Goal: Task Accomplishment & Management: Complete application form

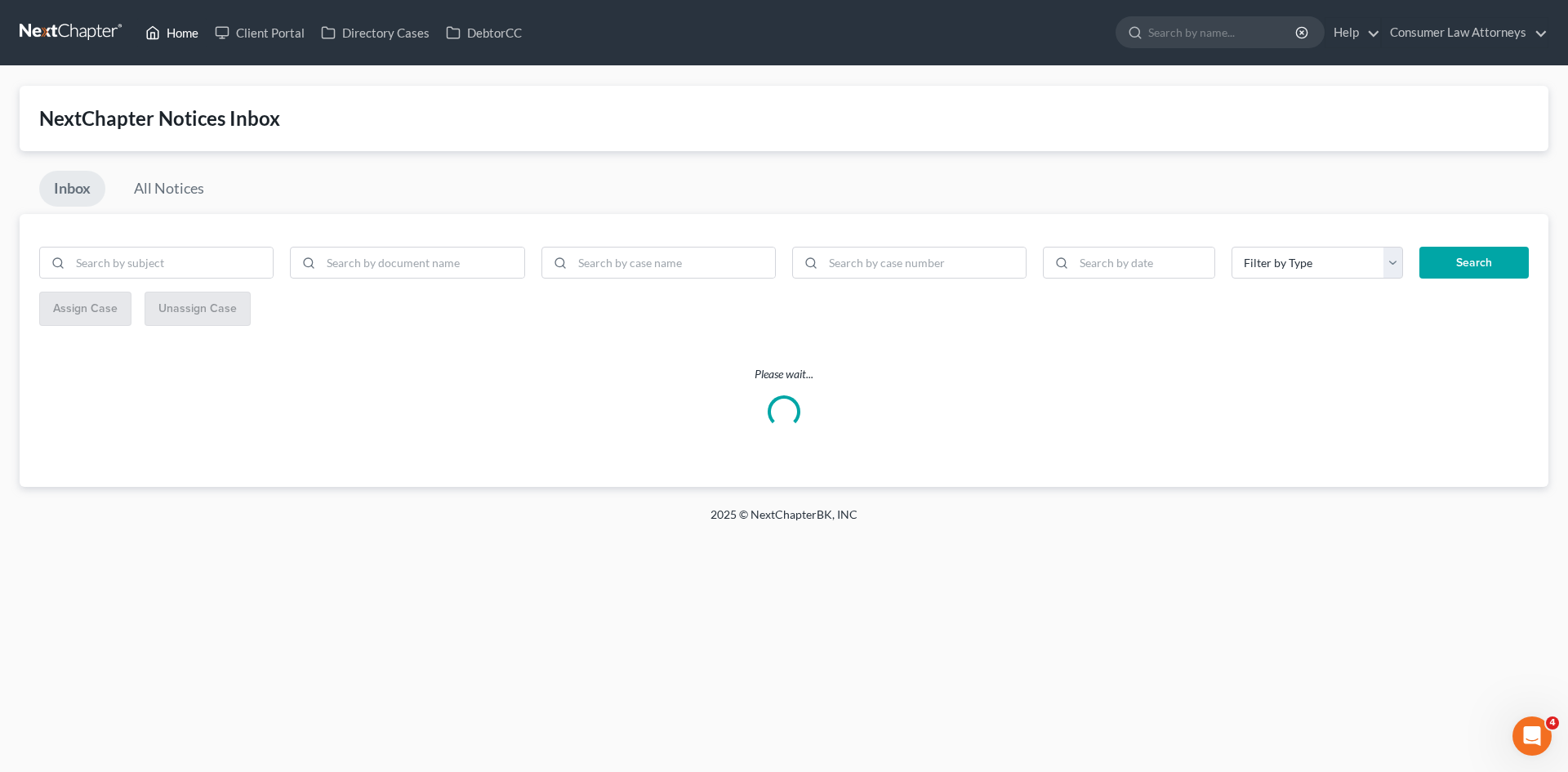
drag, startPoint x: 166, startPoint y: 28, endPoint x: 187, endPoint y: 48, distance: 29.0
click at [168, 30] on link "Home" at bounding box center [171, 33] width 69 height 30
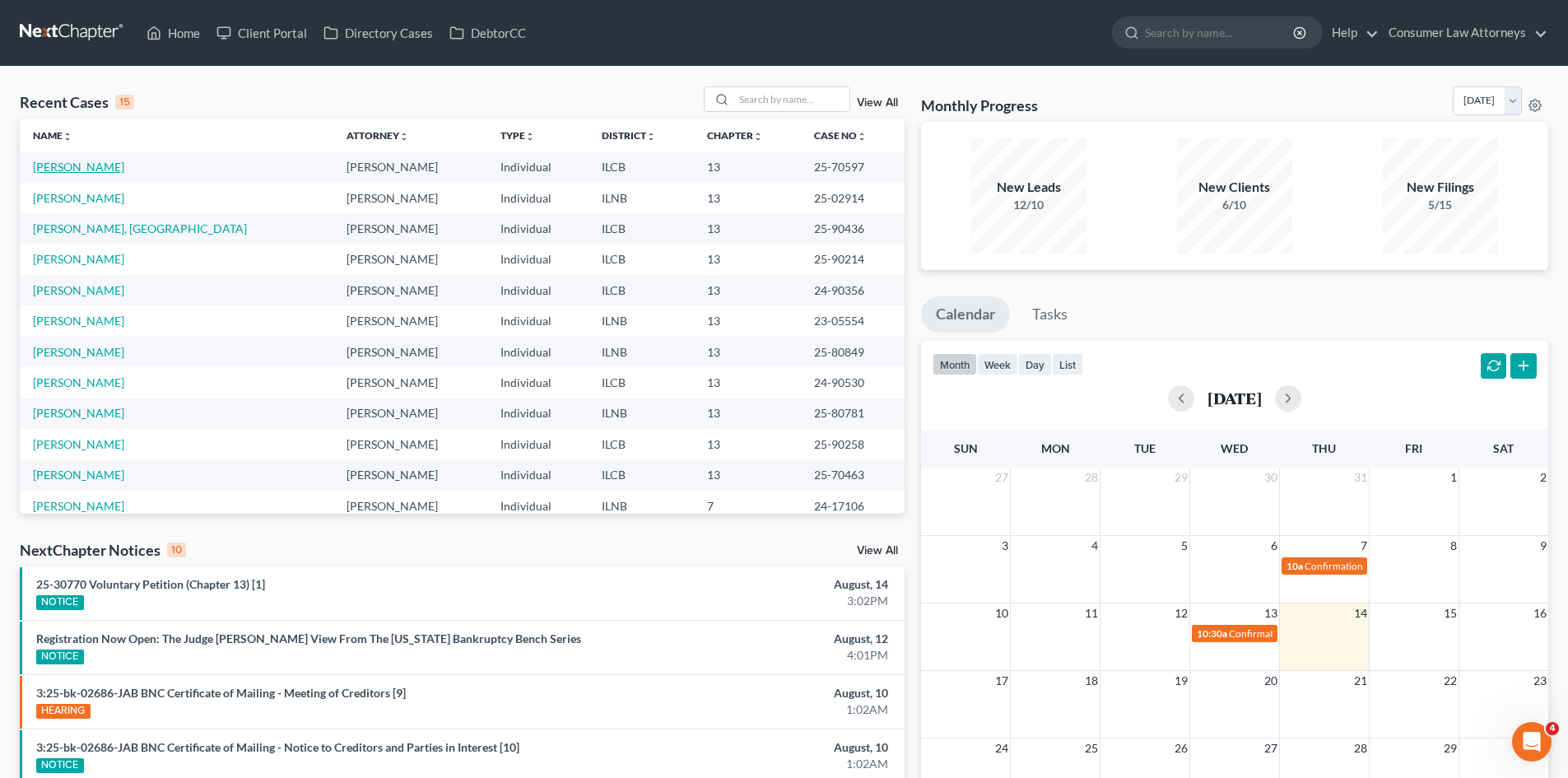
click at [48, 173] on link "[PERSON_NAME]" at bounding box center [78, 167] width 92 height 14
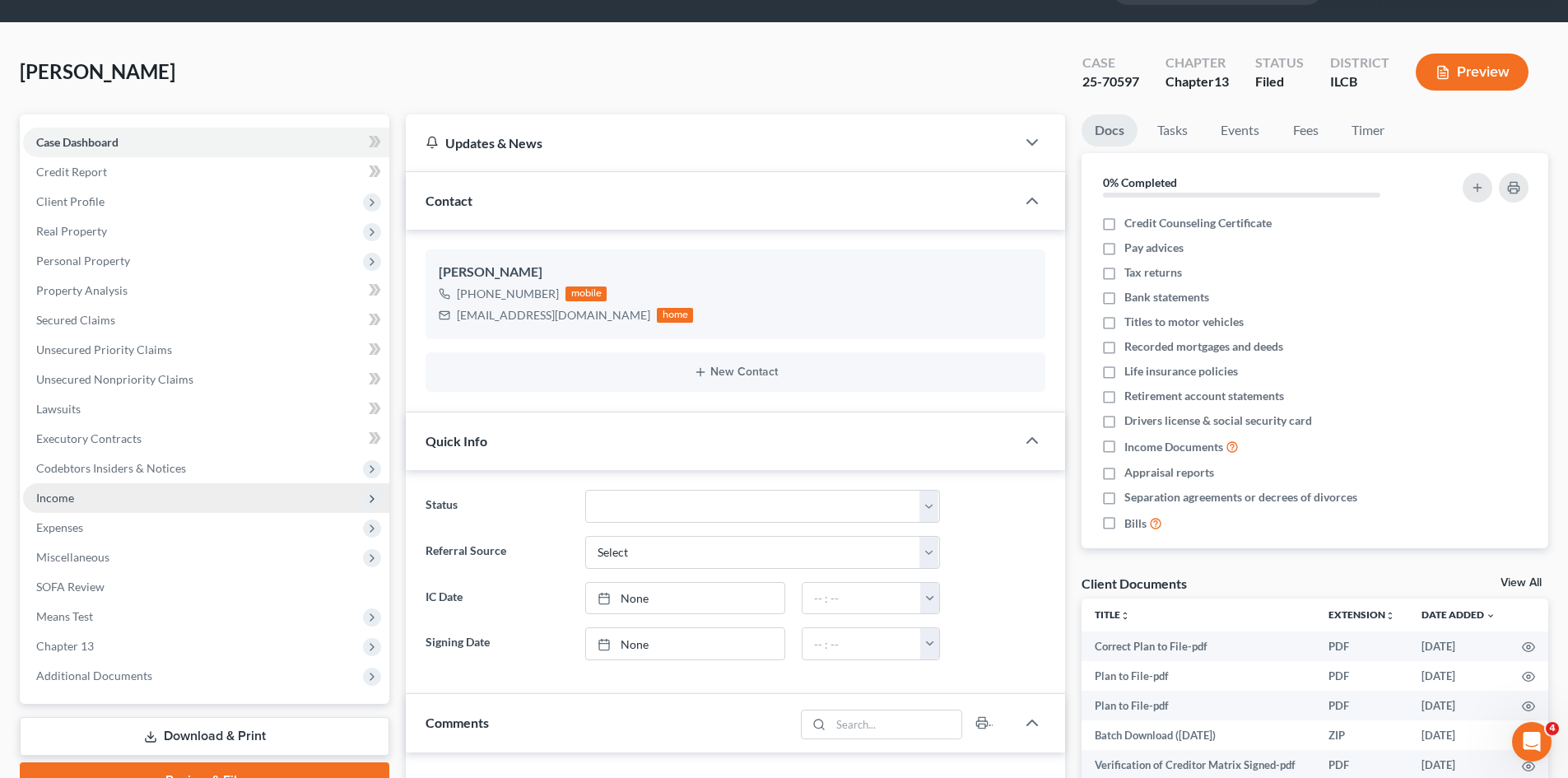
scroll to position [82, 0]
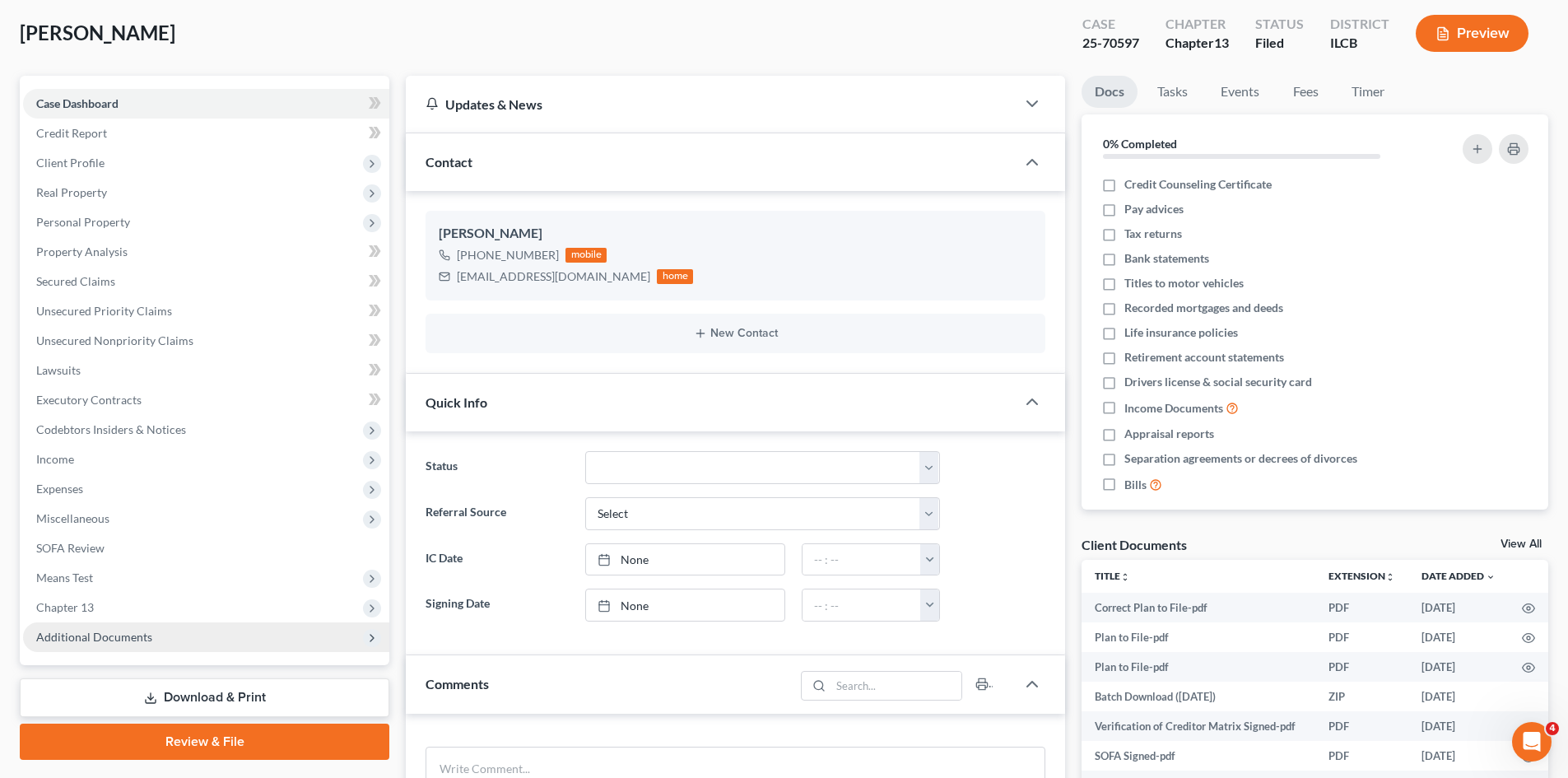
click at [112, 635] on span "Additional Documents" at bounding box center [94, 637] width 116 height 14
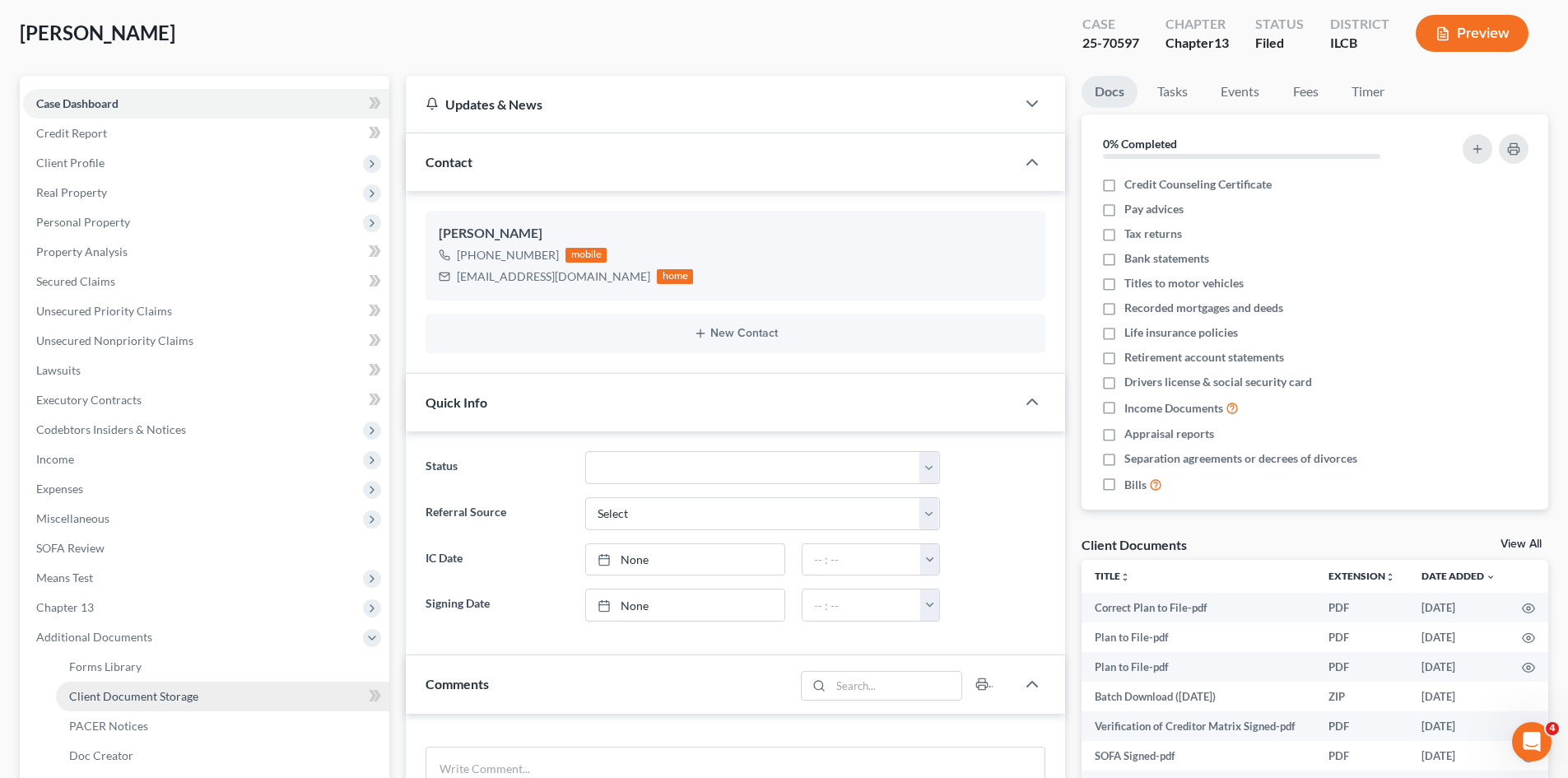
click at [178, 692] on span "Client Document Storage" at bounding box center [133, 696] width 129 height 14
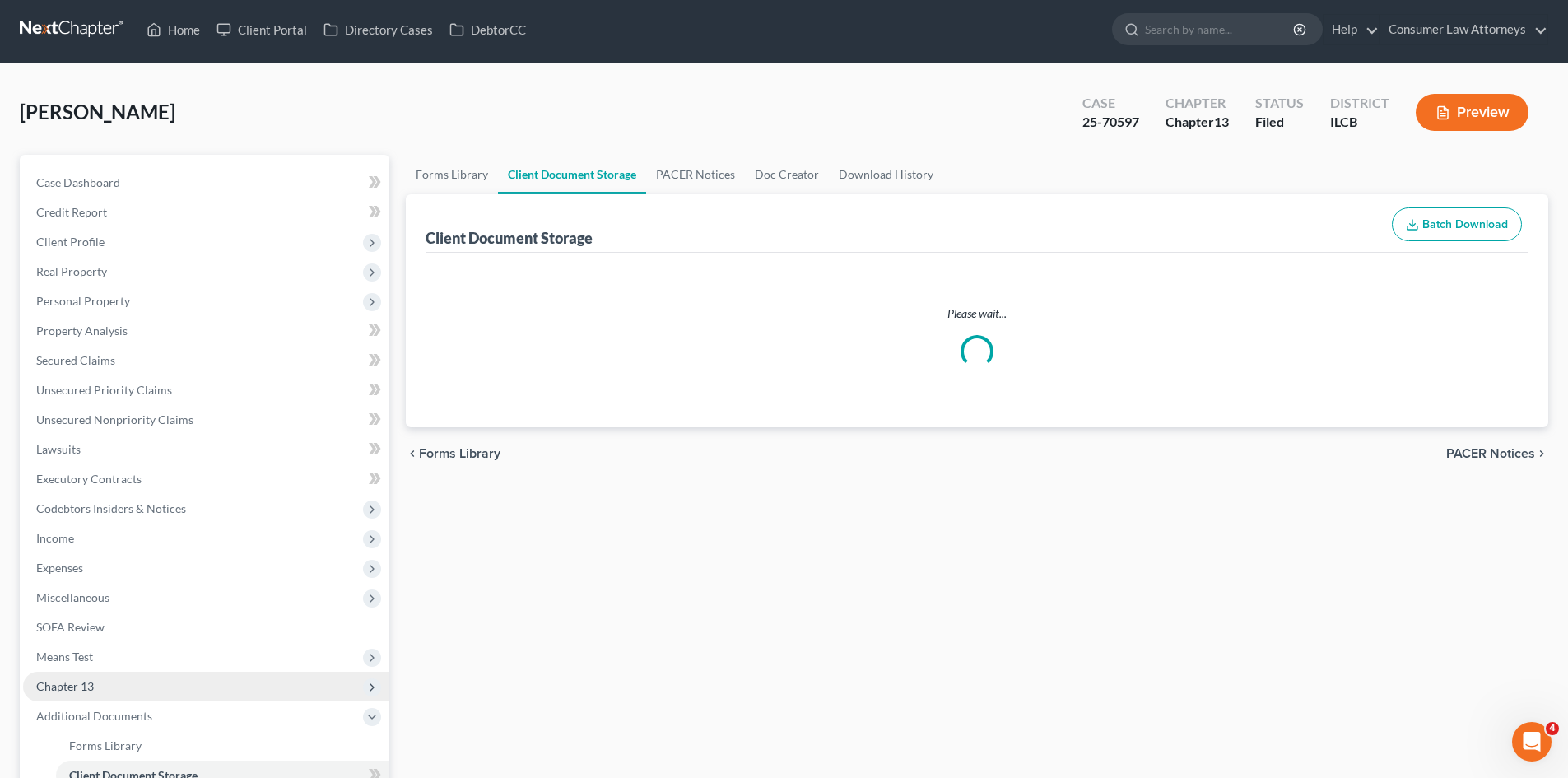
select select "0"
select select "1"
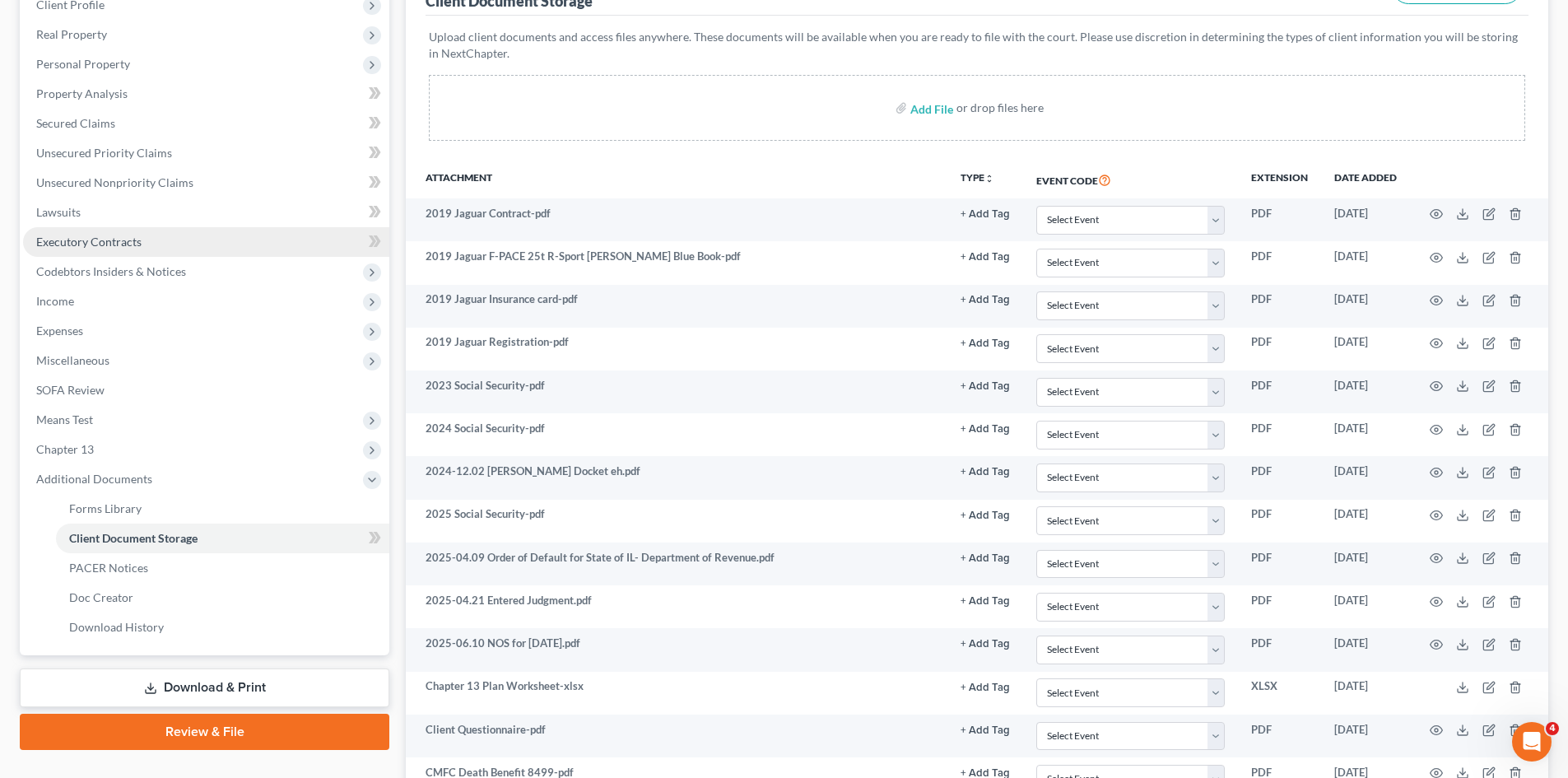
scroll to position [0, 0]
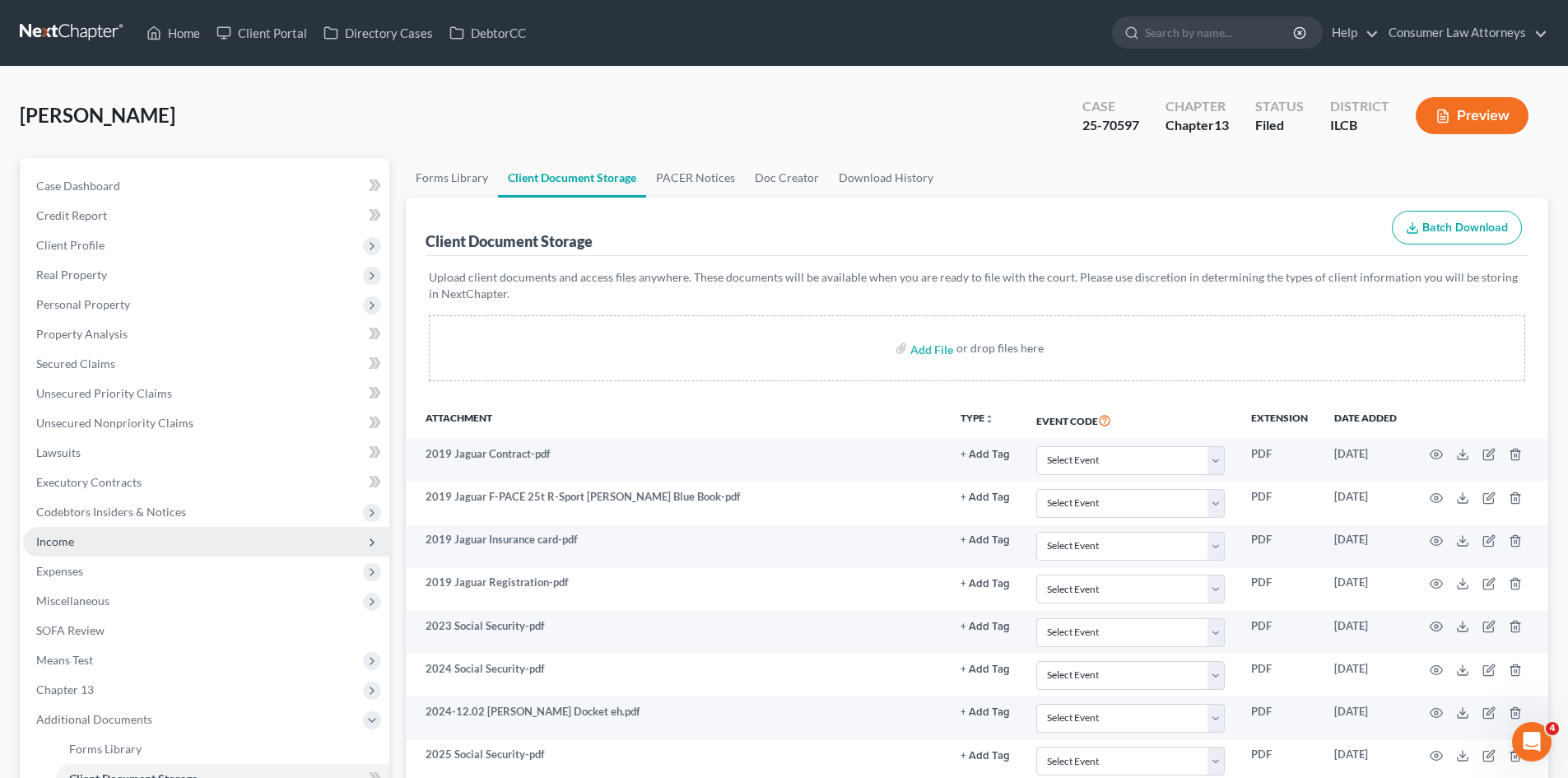
click at [82, 538] on span "Income" at bounding box center [206, 542] width 366 height 30
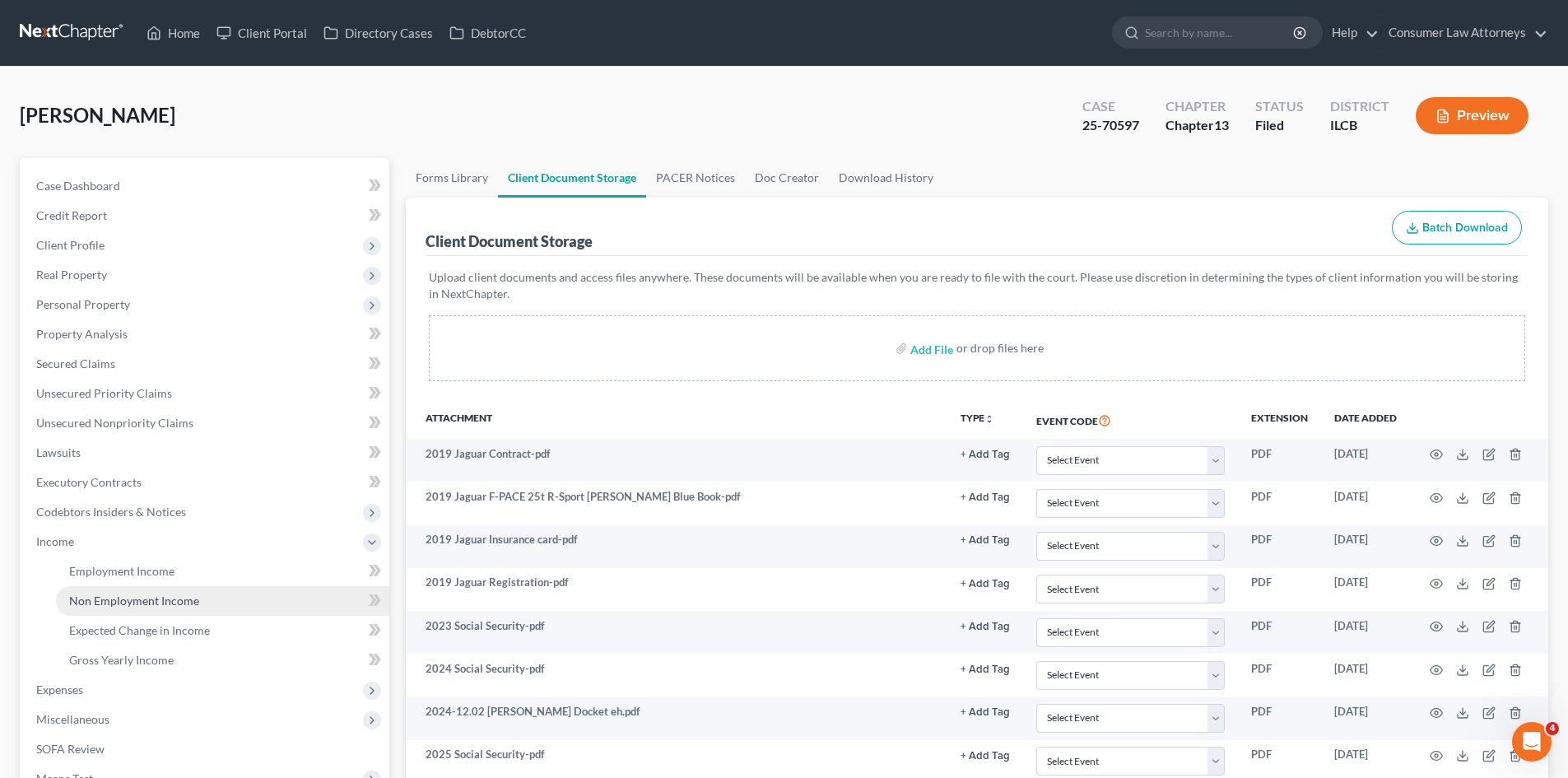
click at [123, 602] on span "Non Employment Income" at bounding box center [134, 601] width 130 height 14
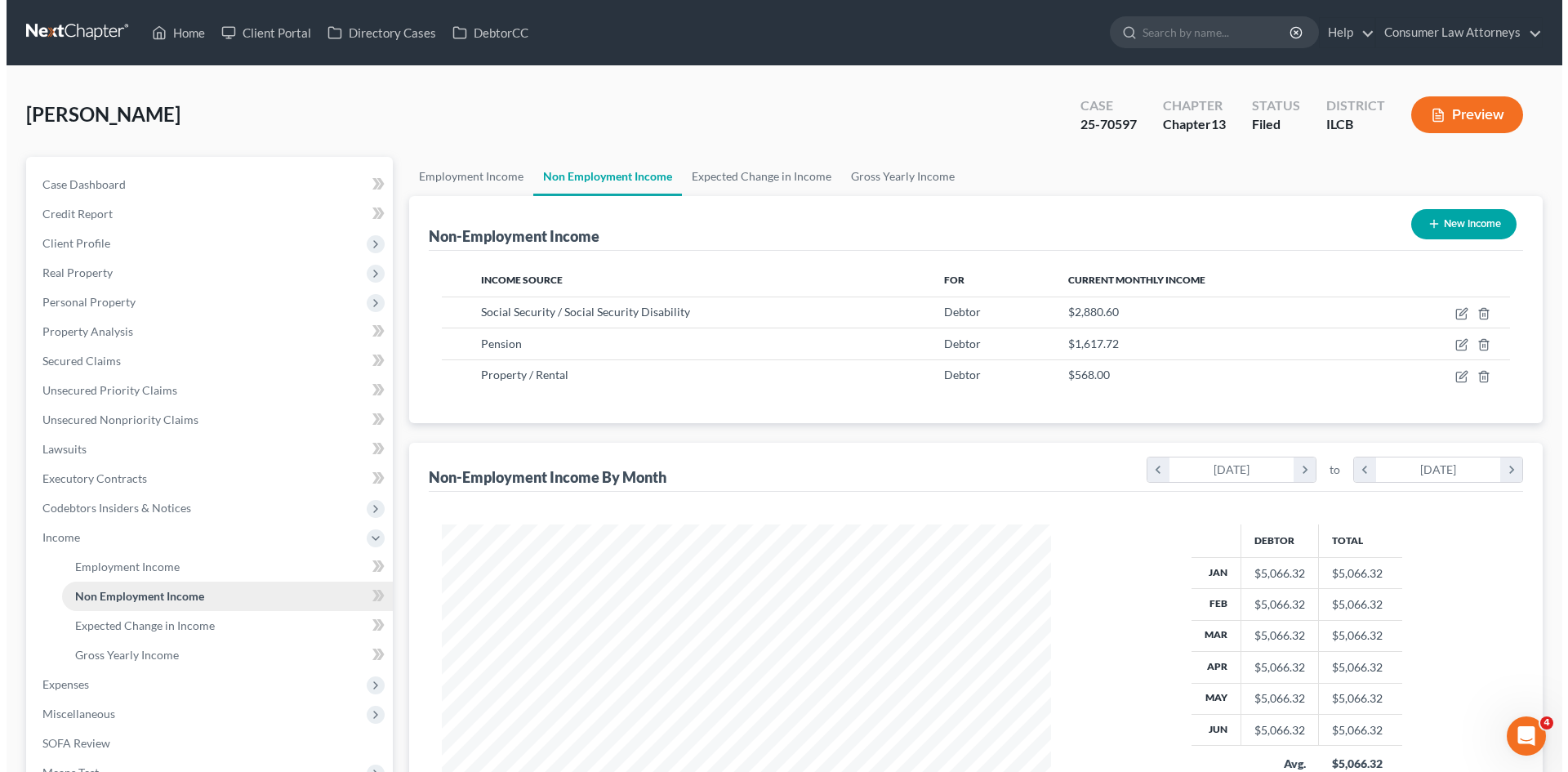
scroll to position [305, 642]
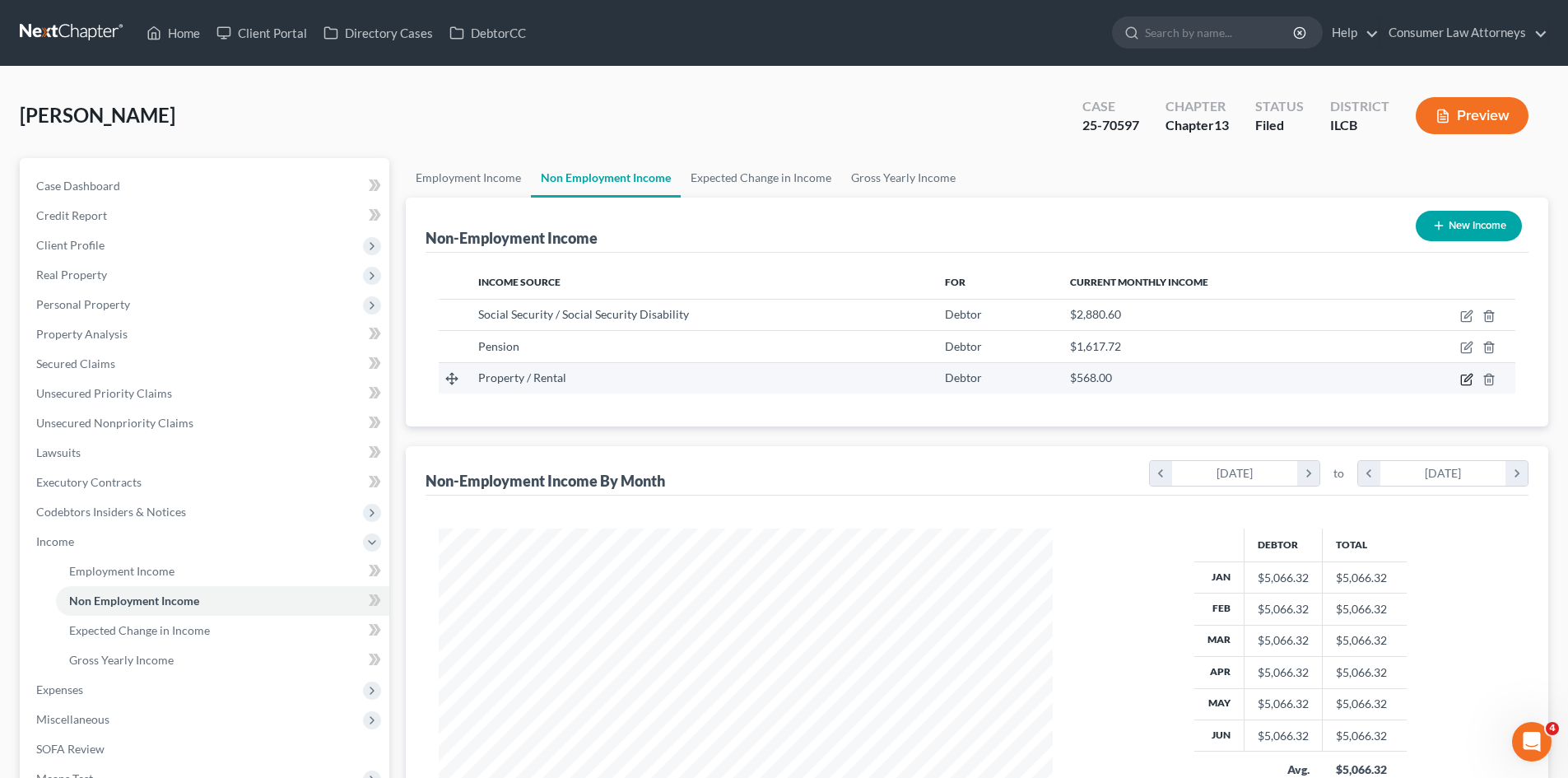
click at [1461, 383] on icon "button" at bounding box center [1467, 379] width 13 height 13
select select "9"
select select "0"
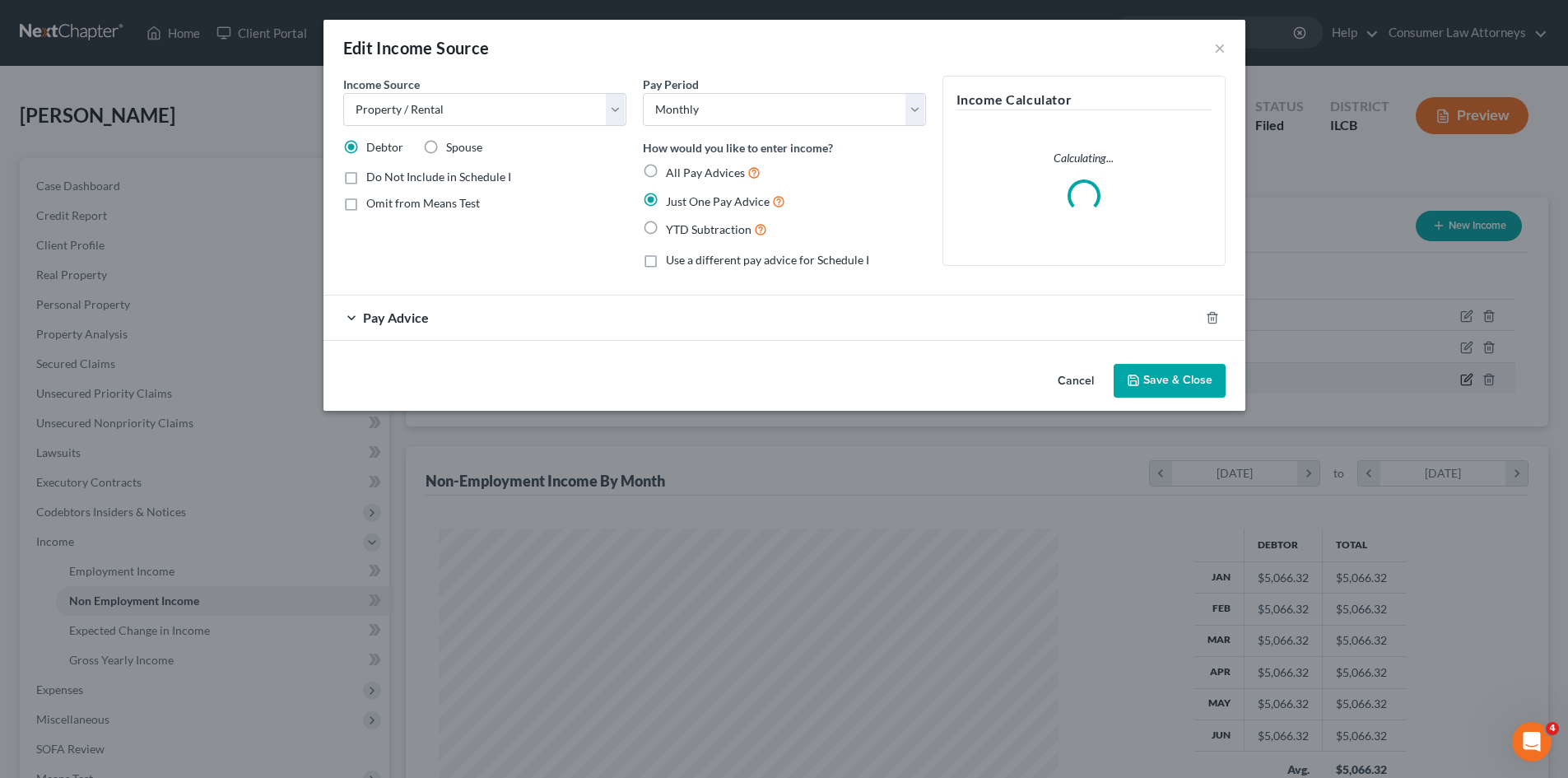
scroll to position [309, 653]
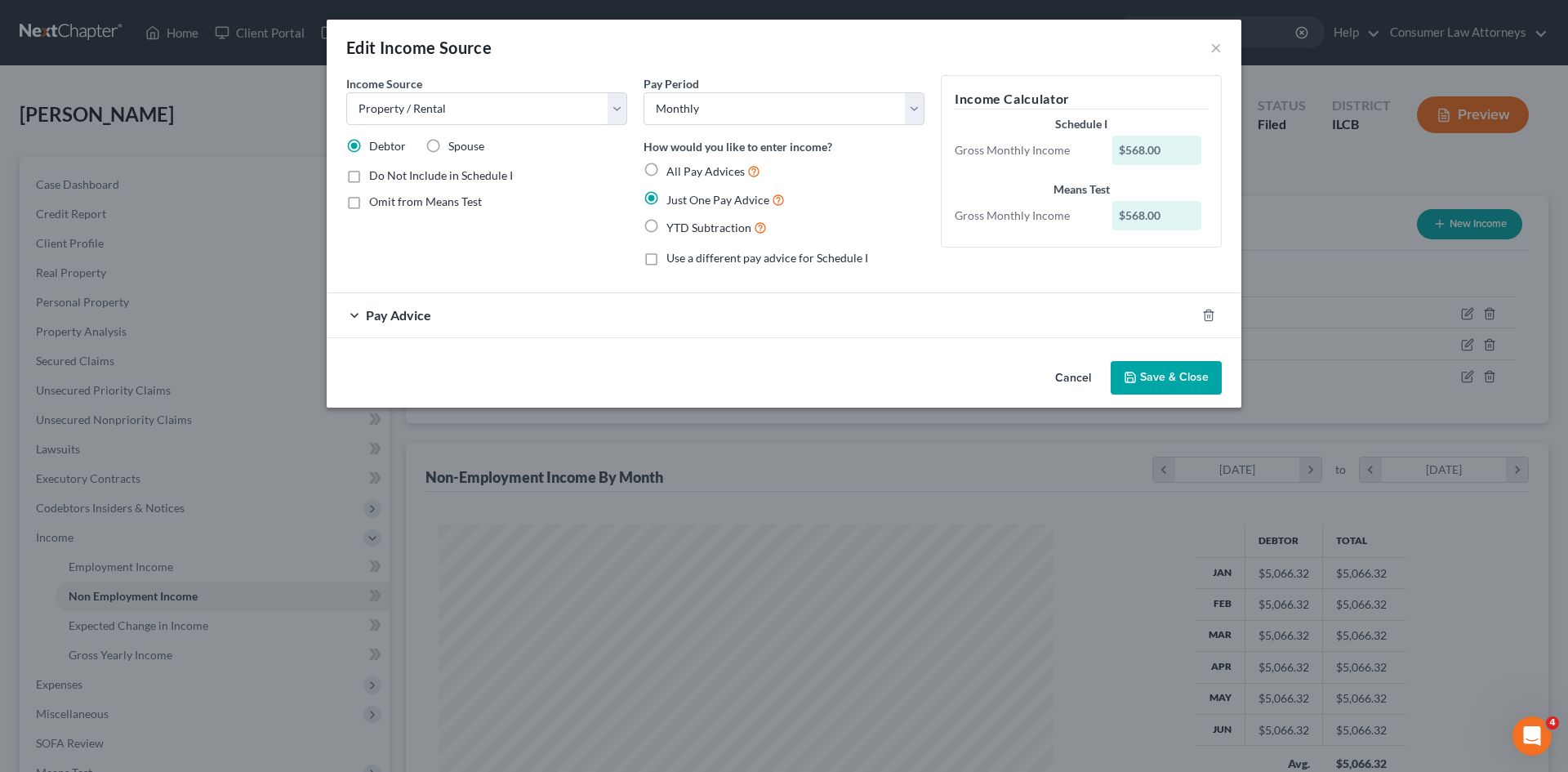
click at [1085, 380] on button "Cancel" at bounding box center [1072, 379] width 62 height 32
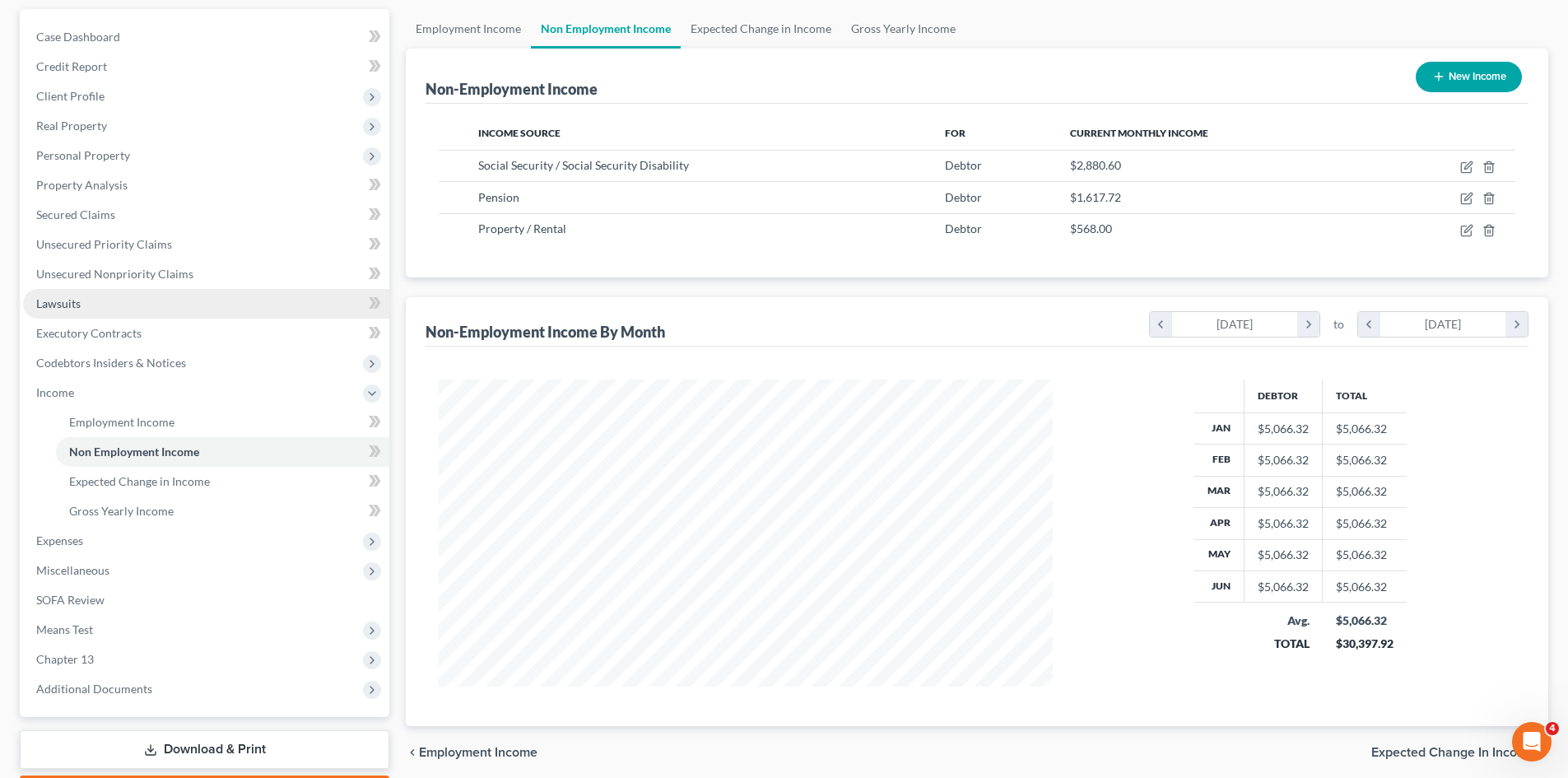
scroll to position [0, 0]
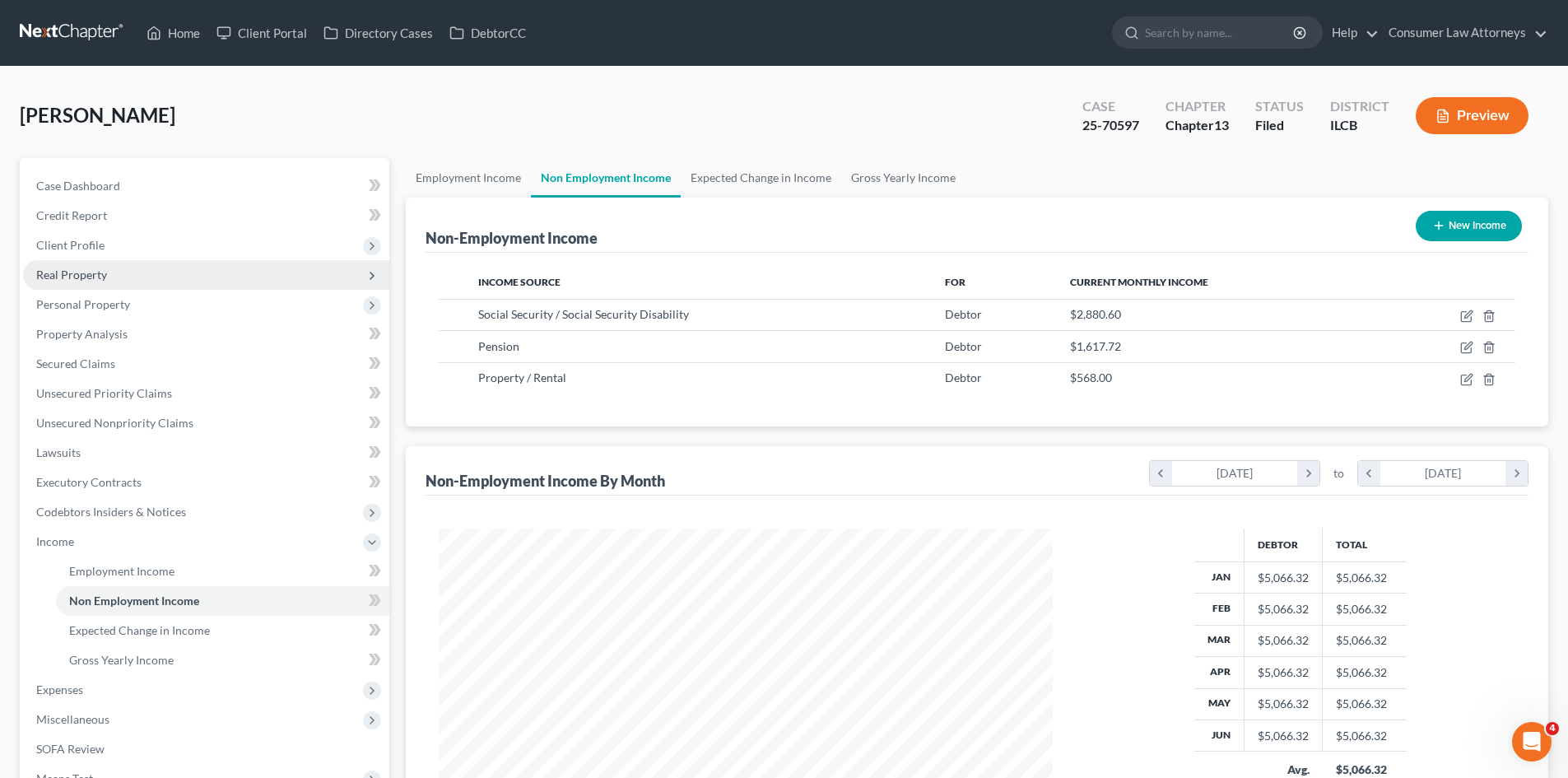
click at [63, 284] on span "Real Property" at bounding box center [206, 275] width 366 height 30
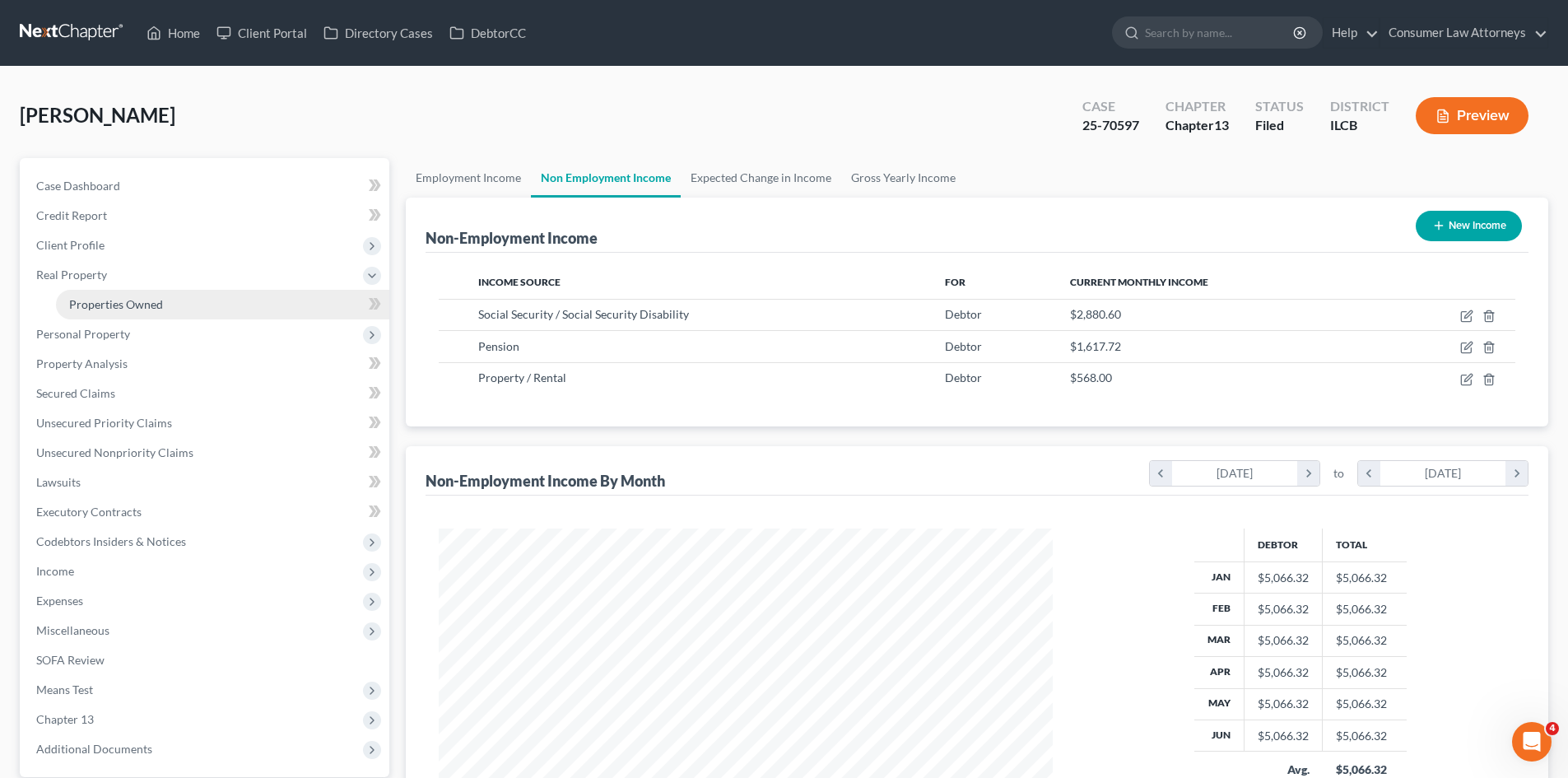
click at [97, 304] on span "Properties Owned" at bounding box center [115, 304] width 94 height 14
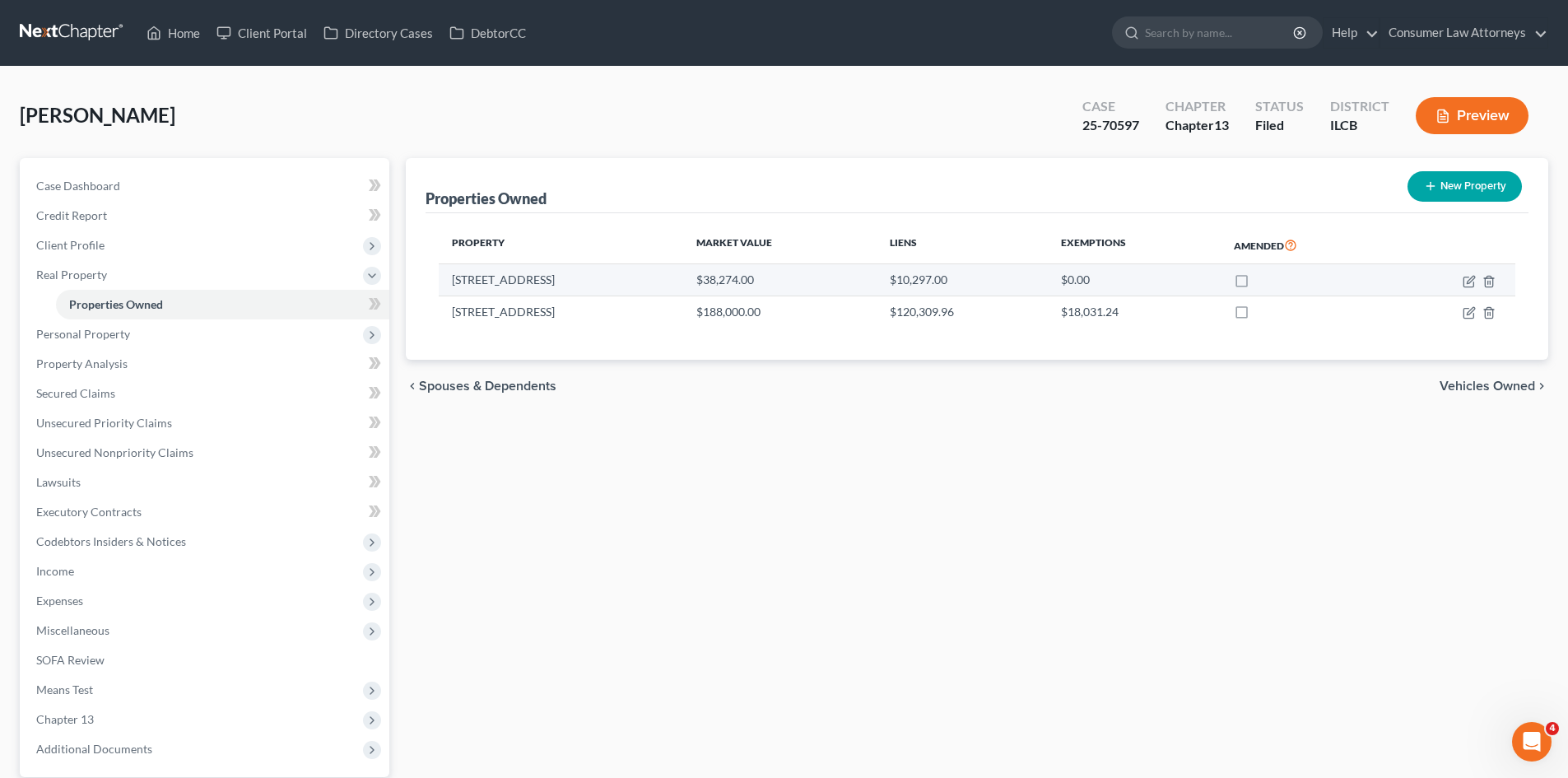
click at [492, 288] on td "[STREET_ADDRESS]" at bounding box center [561, 280] width 245 height 32
